Goal: Task Accomplishment & Management: Use online tool/utility

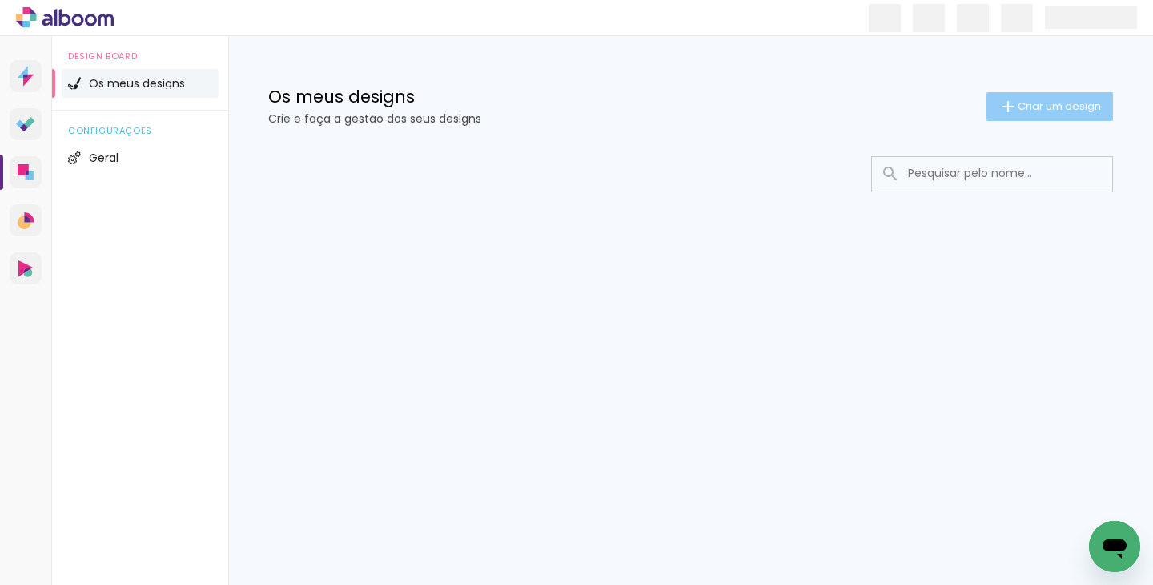
click at [1024, 105] on span "Criar um design" at bounding box center [1059, 106] width 83 height 10
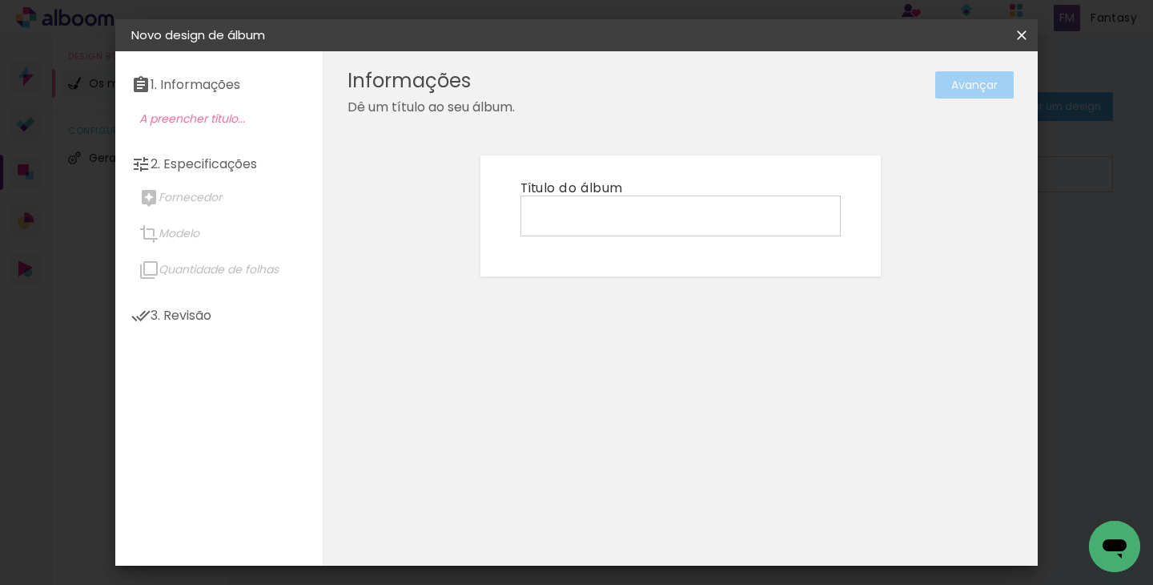
click at [736, 213] on input at bounding box center [680, 215] width 309 height 25
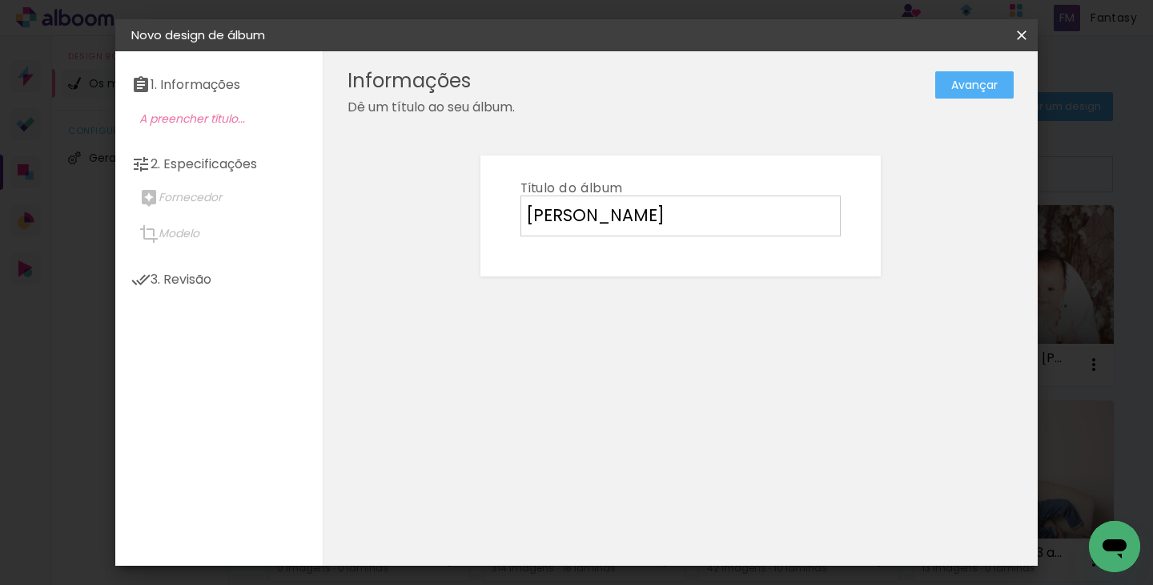
click at [563, 209] on input "[PERSON_NAME]" at bounding box center [680, 215] width 309 height 25
click at [761, 208] on input "[PERSON_NAME]" at bounding box center [680, 215] width 309 height 25
type input "[PERSON_NAME]"
type paper-input "[PERSON_NAME]"
click at [0, 0] on slot "Avançar" at bounding box center [0, 0] width 0 height 0
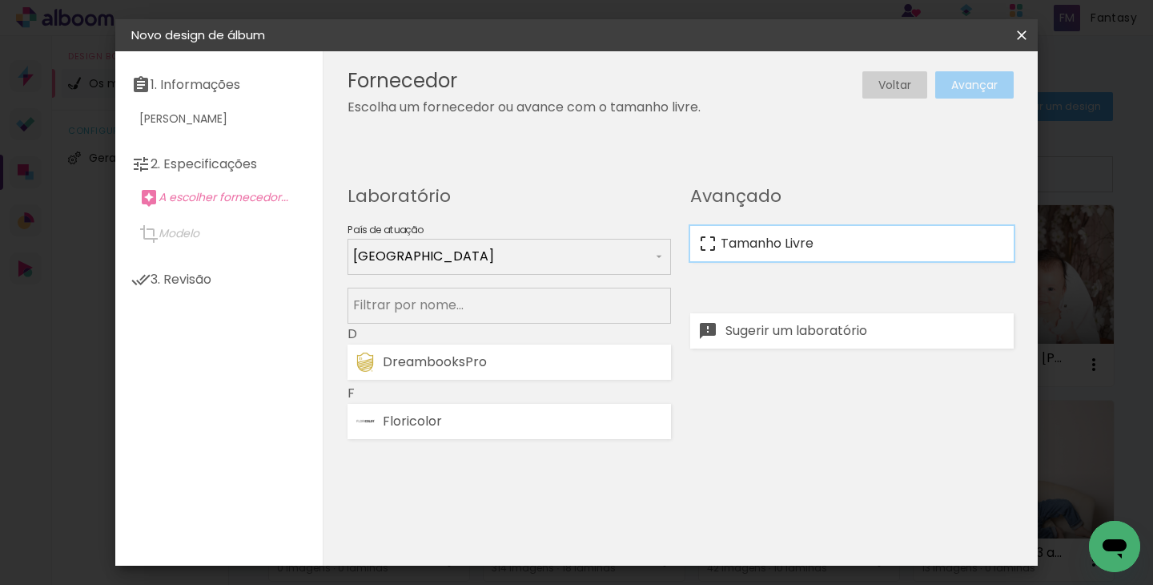
click at [0, 0] on slot "Tamanho Livre" at bounding box center [0, 0] width 0 height 0
click at [0, 0] on slot "Avançar" at bounding box center [0, 0] width 0 height 0
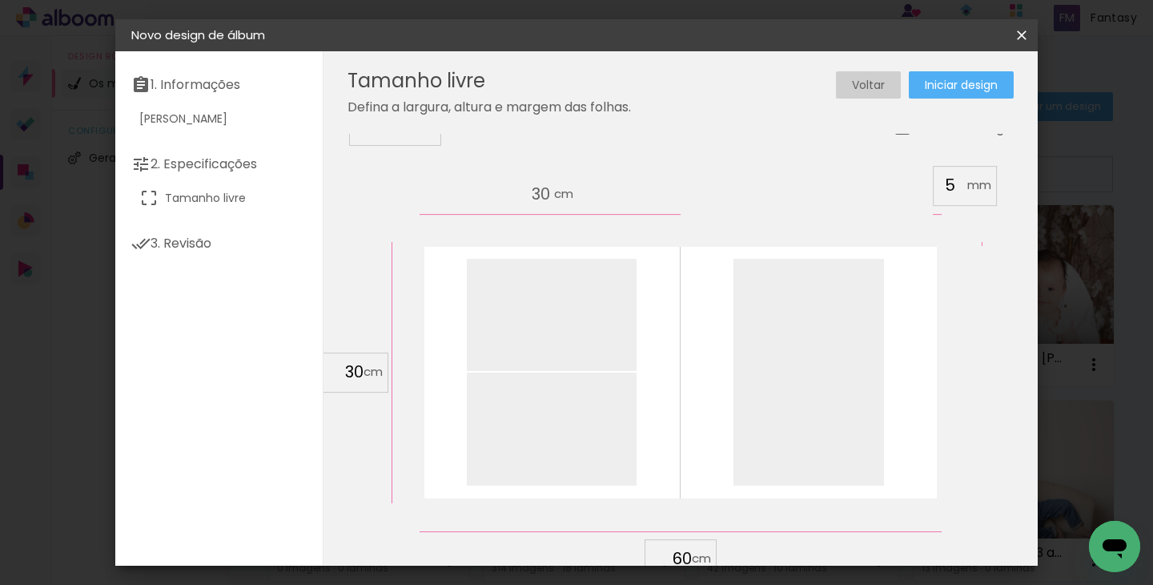
scroll to position [99, 0]
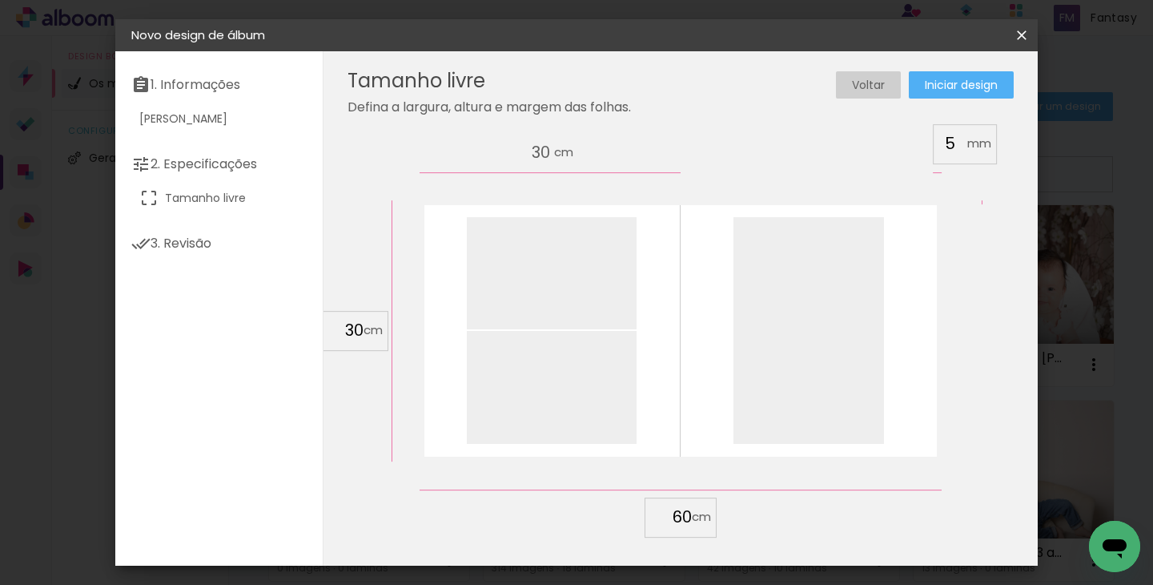
drag, startPoint x: 359, startPoint y: 328, endPoint x: 333, endPoint y: 326, distance: 25.7
click at [333, 326] on input "30" at bounding box center [343, 330] width 42 height 24
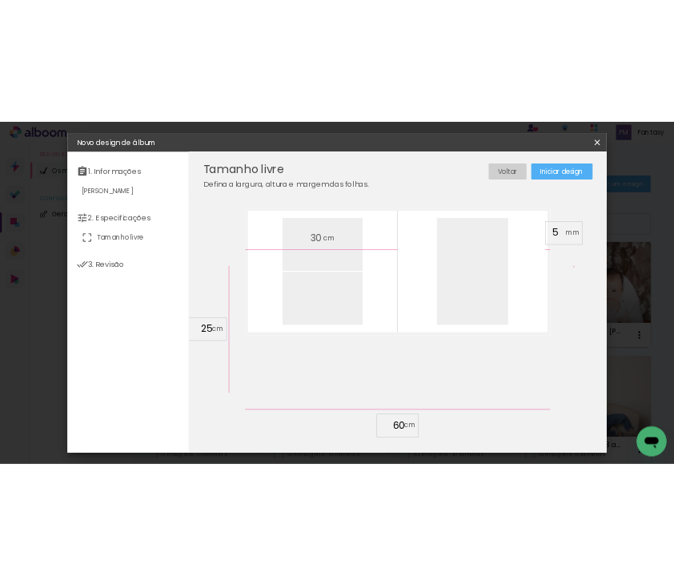
scroll to position [151, 0]
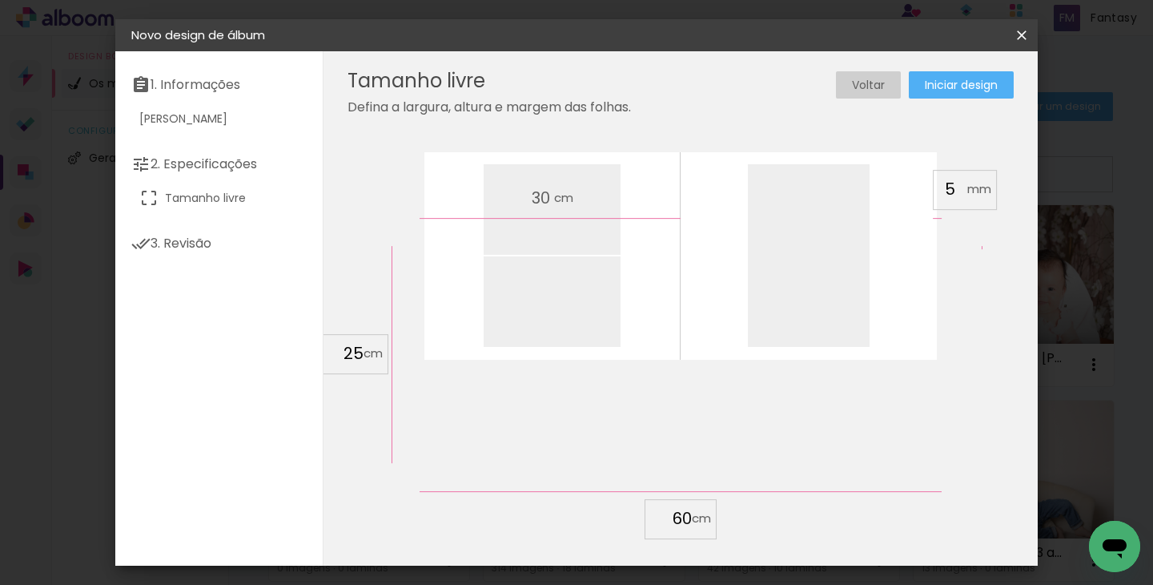
type input "25"
type paper-input "25"
drag, startPoint x: 678, startPoint y: 520, endPoint x: 645, endPoint y: 521, distance: 33.7
click at [648, 521] on paper-input-container "60 cm" at bounding box center [681, 519] width 72 height 40
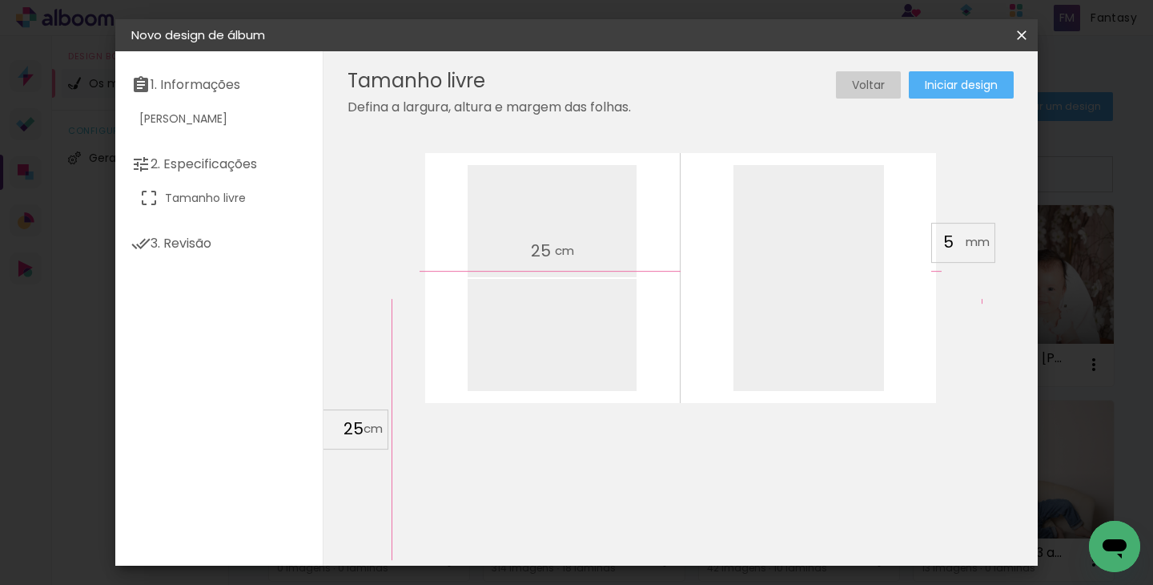
type input "50"
type paper-input "50"
click at [976, 88] on span "Iniciar design" at bounding box center [961, 84] width 73 height 11
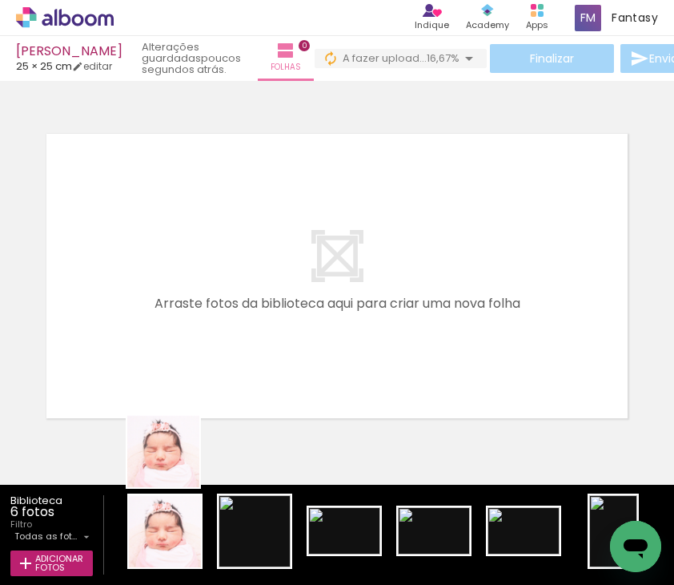
drag, startPoint x: 156, startPoint y: 534, endPoint x: 203, endPoint y: 333, distance: 206.5
click at [203, 333] on quentale-workspace at bounding box center [337, 292] width 674 height 585
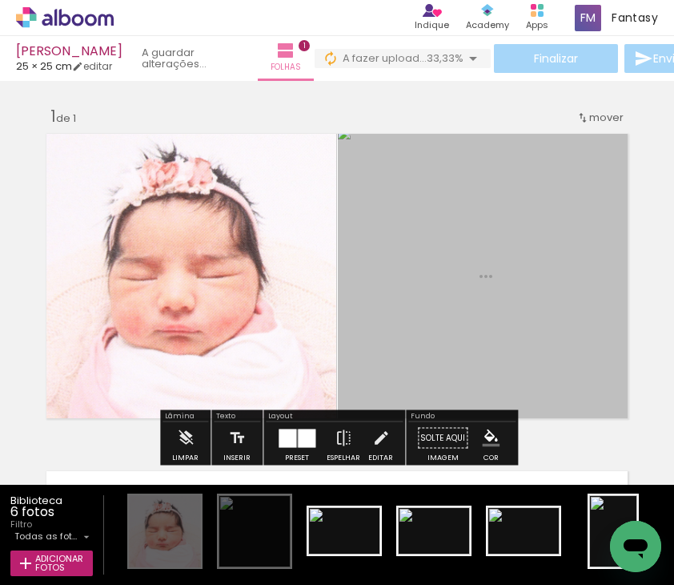
drag, startPoint x: 304, startPoint y: 450, endPoint x: 435, endPoint y: 307, distance: 194.4
click at [435, 307] on quentale-workspace at bounding box center [337, 292] width 674 height 585
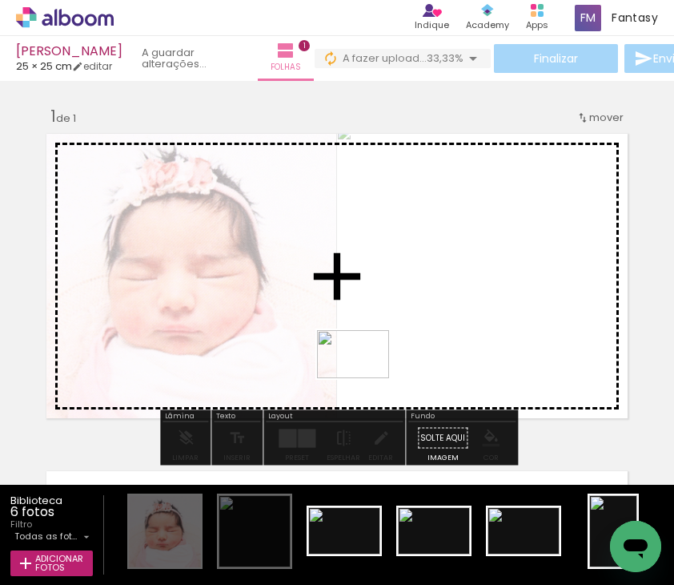
drag, startPoint x: 359, startPoint y: 531, endPoint x: 366, endPoint y: 360, distance: 171.6
click at [366, 360] on quentale-workspace at bounding box center [337, 292] width 674 height 585
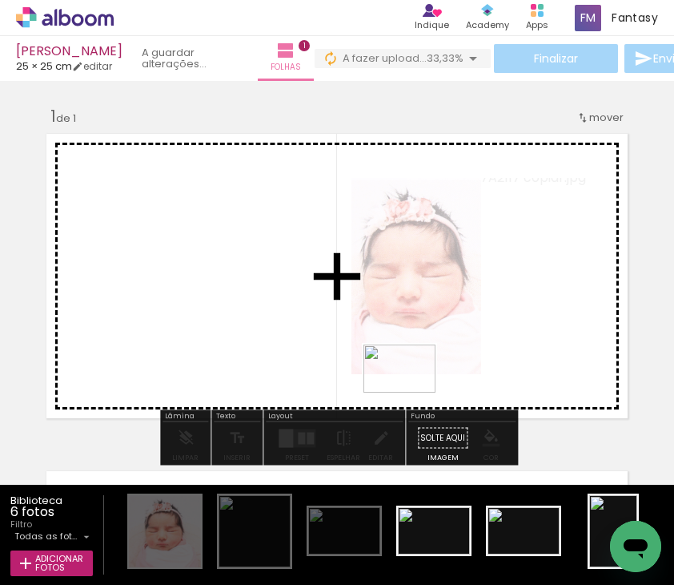
drag, startPoint x: 437, startPoint y: 549, endPoint x: 408, endPoint y: 376, distance: 174.5
click at [408, 376] on quentale-workspace at bounding box center [337, 292] width 674 height 585
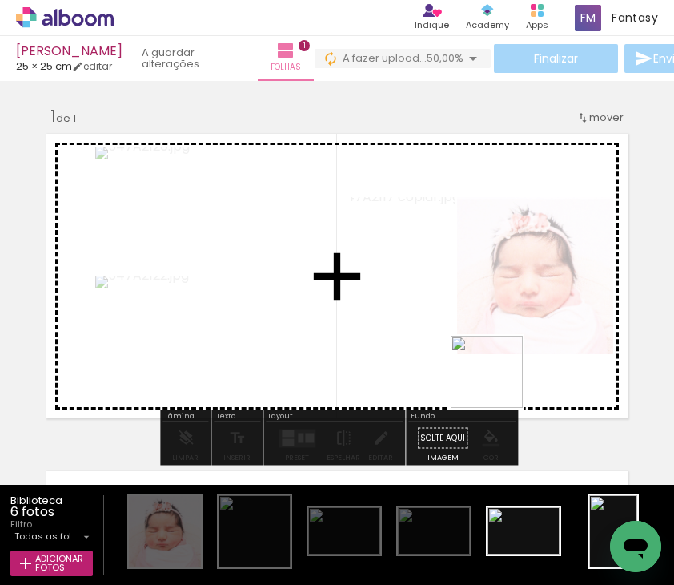
drag, startPoint x: 529, startPoint y: 535, endPoint x: 499, endPoint y: 384, distance: 154.3
click at [499, 384] on quentale-workspace at bounding box center [337, 292] width 674 height 585
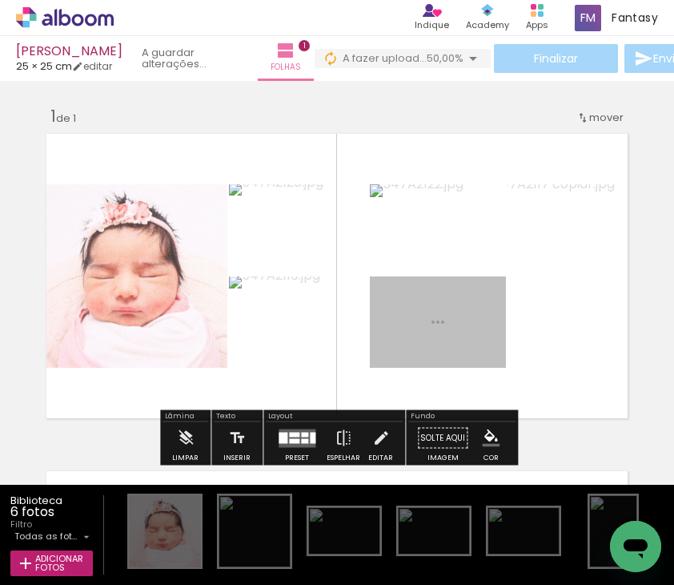
drag, startPoint x: 596, startPoint y: 498, endPoint x: 589, endPoint y: 362, distance: 136.4
click at [589, 362] on quentale-workspace at bounding box center [337, 292] width 674 height 585
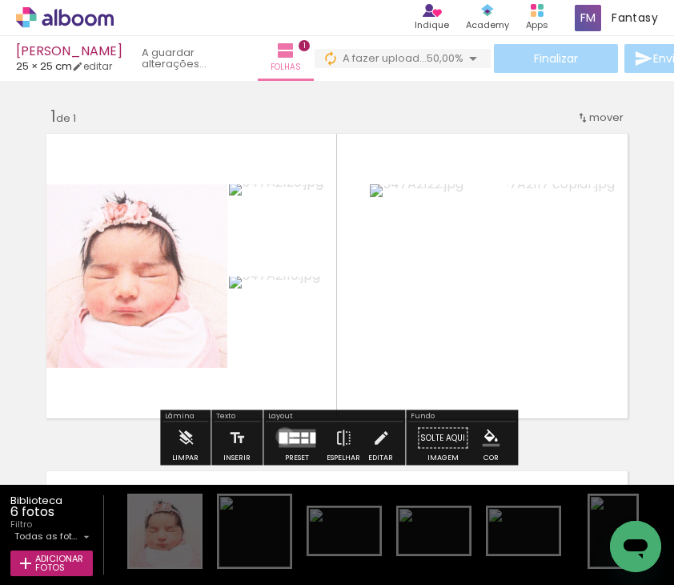
click at [281, 436] on div at bounding box center [283, 437] width 9 height 11
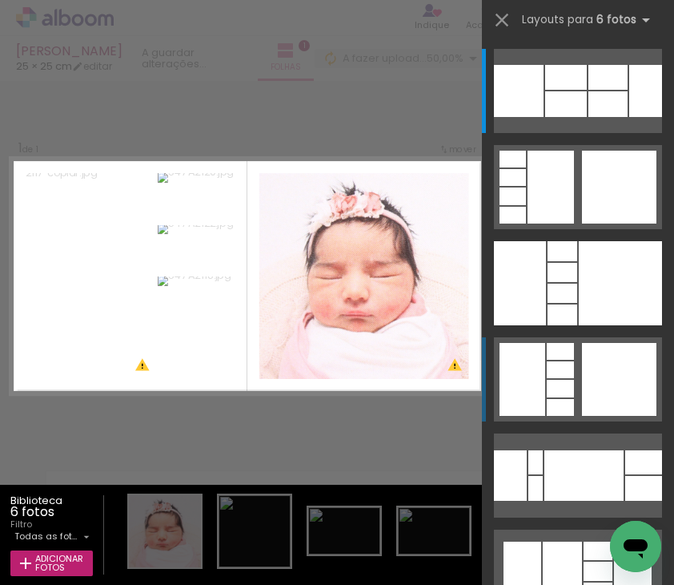
click at [630, 117] on div at bounding box center [646, 91] width 33 height 52
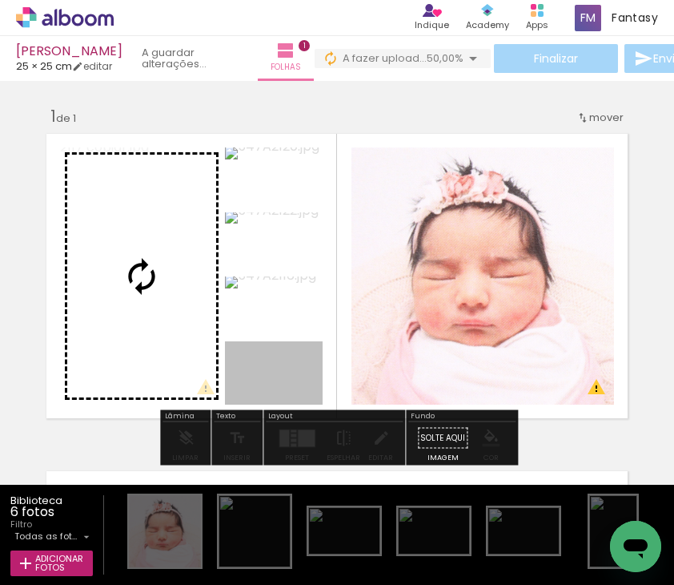
drag, startPoint x: 274, startPoint y: 378, endPoint x: 85, endPoint y: 221, distance: 245.7
click at [0, 0] on slot at bounding box center [0, 0] width 0 height 0
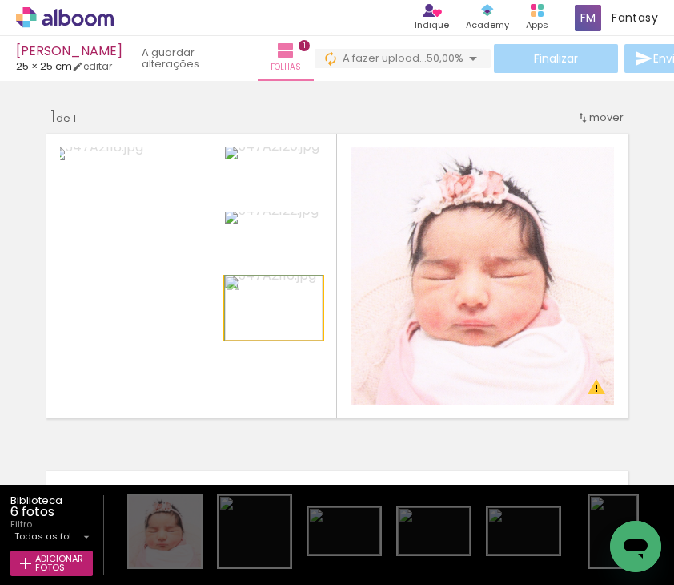
drag, startPoint x: 295, startPoint y: 310, endPoint x: 449, endPoint y: 302, distance: 154.8
click at [0, 0] on slot at bounding box center [0, 0] width 0 height 0
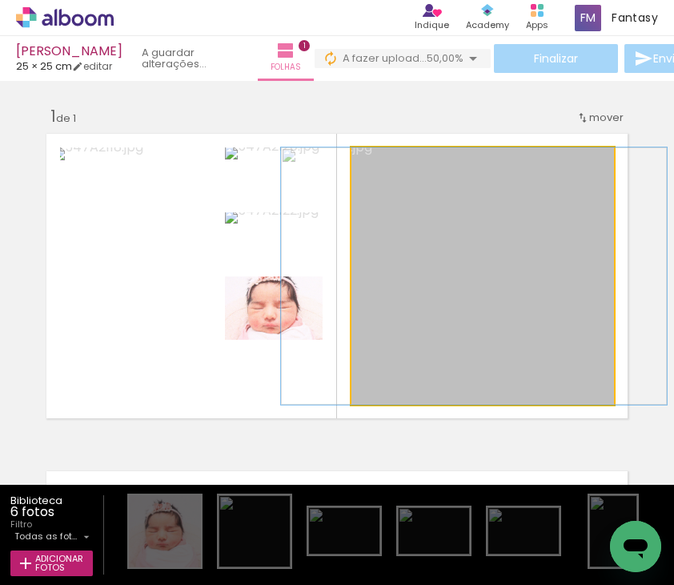
drag, startPoint x: 579, startPoint y: 367, endPoint x: 564, endPoint y: 368, distance: 15.3
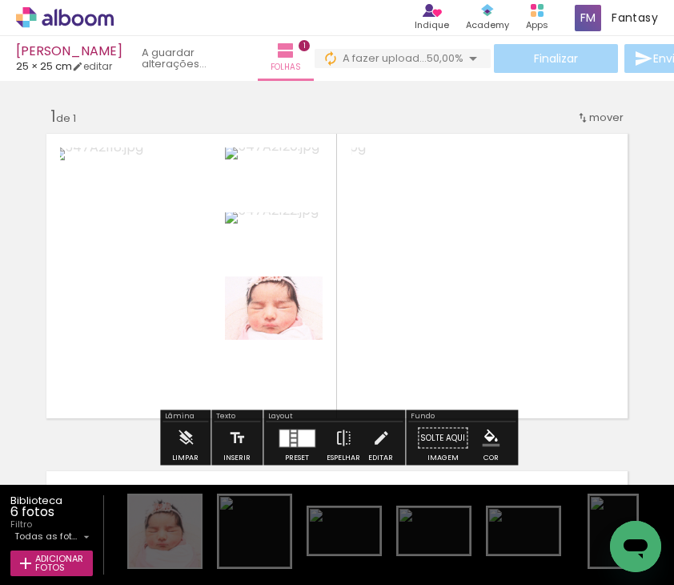
click at [292, 437] on quentale-layouter at bounding box center [297, 438] width 37 height 18
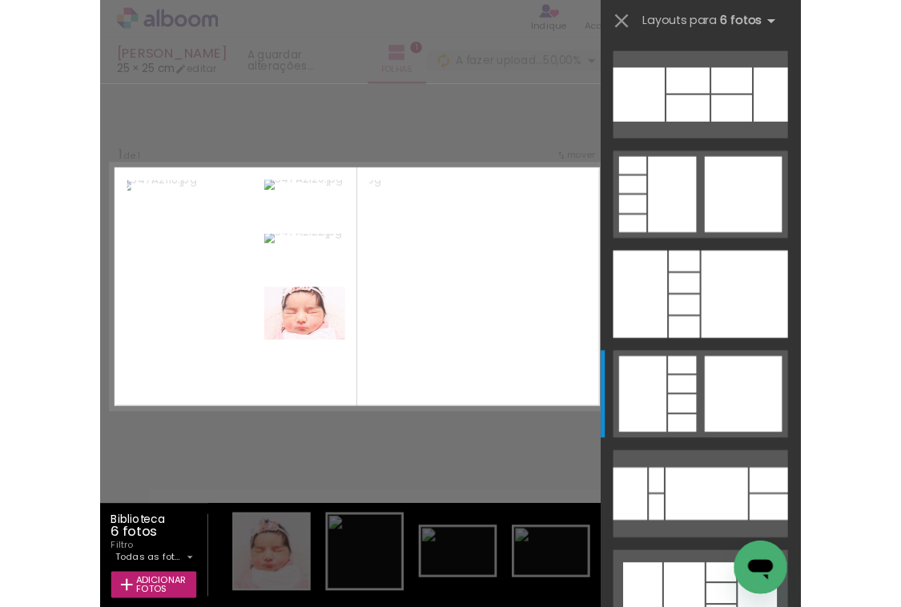
scroll to position [288, 0]
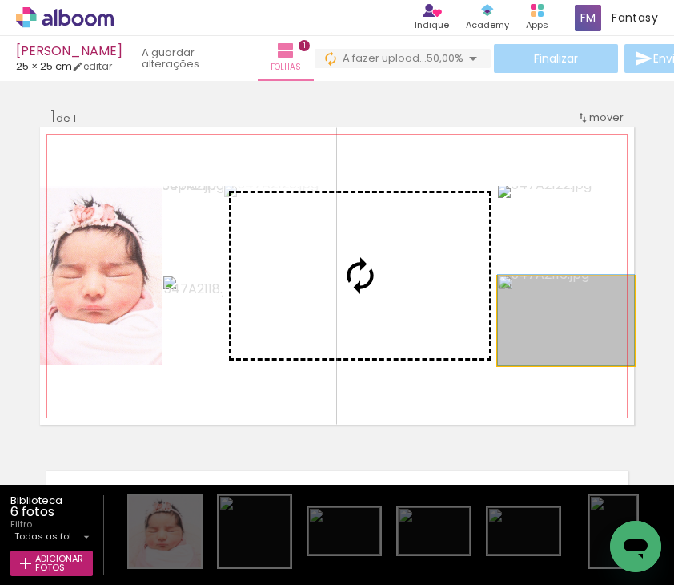
drag, startPoint x: 549, startPoint y: 352, endPoint x: 432, endPoint y: 361, distance: 118.1
click at [0, 0] on slot at bounding box center [0, 0] width 0 height 0
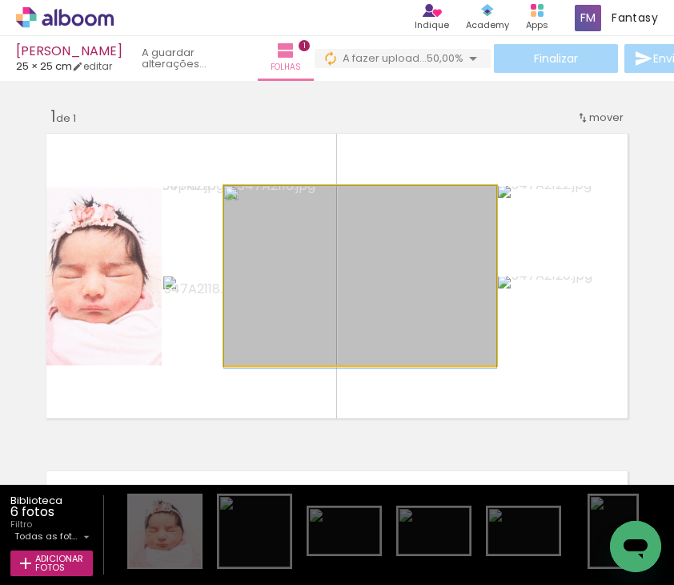
drag, startPoint x: 437, startPoint y: 308, endPoint x: 434, endPoint y: 318, distance: 10.7
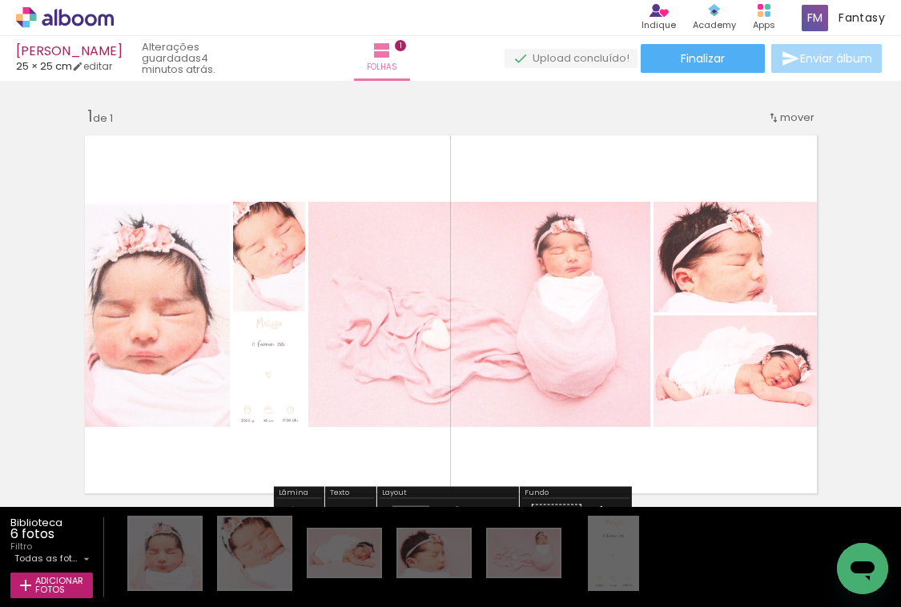
scroll to position [0, 0]
click at [65, 18] on icon at bounding box center [65, 17] width 98 height 21
